Goal: Information Seeking & Learning: Learn about a topic

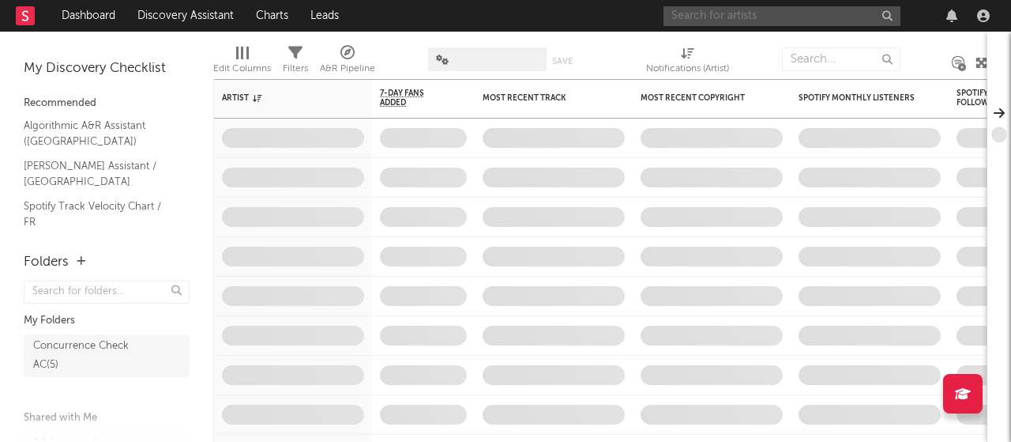
click at [764, 19] on input "text" at bounding box center [782, 16] width 237 height 20
click at [715, 10] on input "suki" at bounding box center [782, 16] width 237 height 20
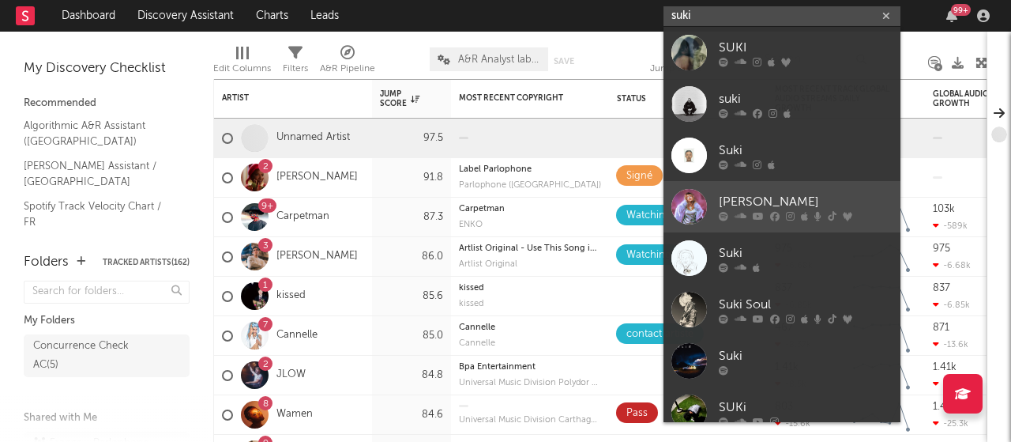
type input "suki"
click at [744, 205] on div "[PERSON_NAME]" at bounding box center [806, 201] width 174 height 19
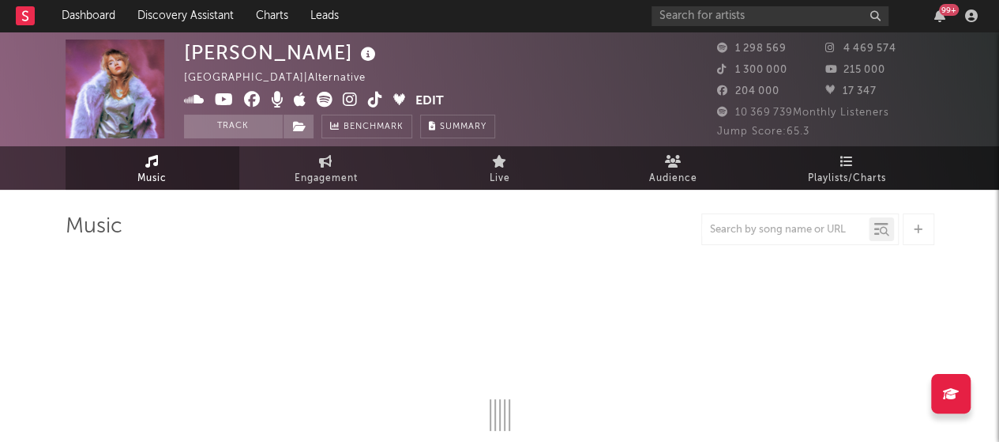
select select "6m"
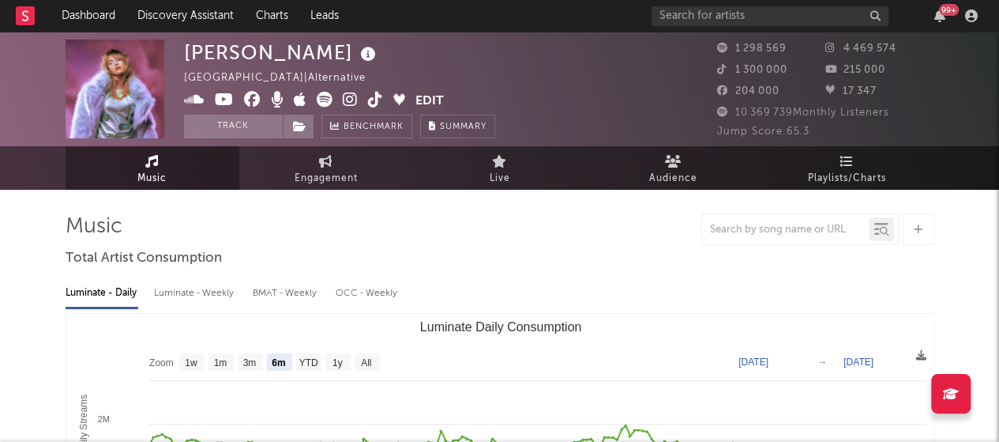
drag, startPoint x: 347, startPoint y: 55, endPoint x: 183, endPoint y: 56, distance: 163.5
click at [184, 56] on div "[PERSON_NAME]" at bounding box center [282, 52] width 196 height 26
copy div "[PERSON_NAME]"
